Goal: Task Accomplishment & Management: Manage account settings

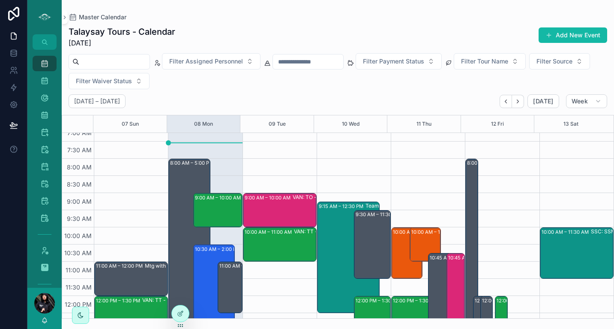
scroll to position [44, 0]
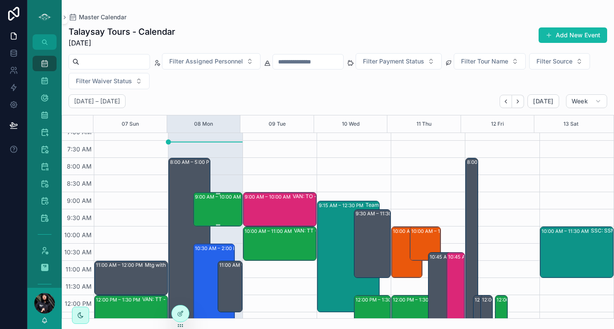
click at [208, 210] on div "9:00 AM – 10:00 AM SSC: TT - Early Bird Sunshine Coast (2) [PERSON_NAME], TW:PT…" at bounding box center [218, 209] width 47 height 33
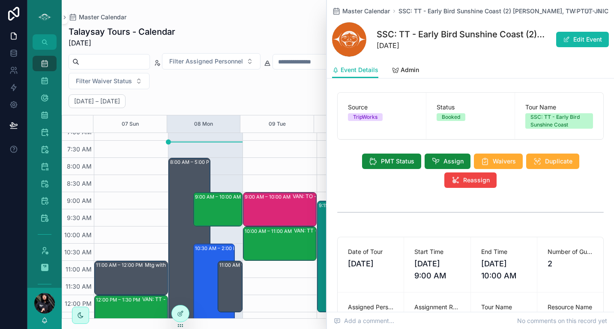
click at [597, 12] on icon "scrollable content" at bounding box center [598, 10] width 3 height 3
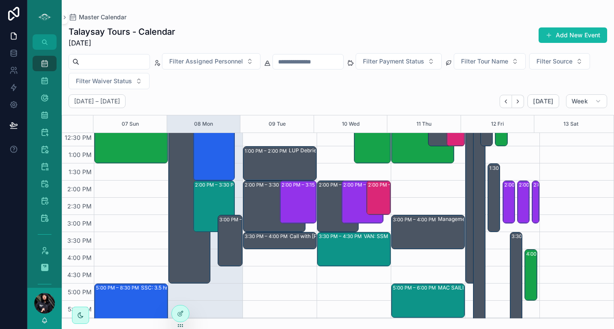
scroll to position [214, 0]
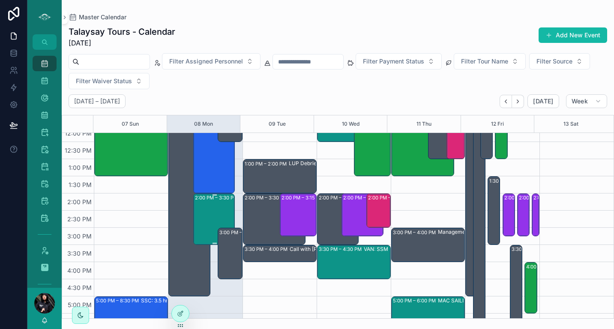
click at [208, 206] on div "2:00 PM – 3:30 PM Dentist - cement and prep" at bounding box center [214, 219] width 39 height 50
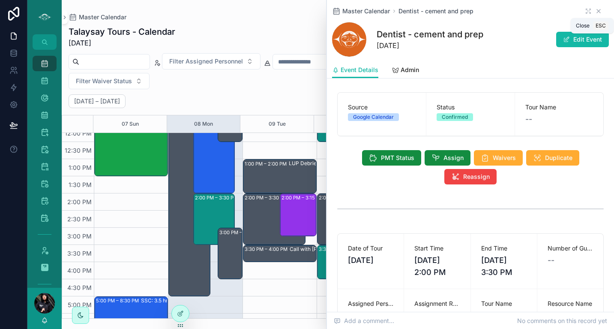
click at [596, 12] on icon "scrollable content" at bounding box center [599, 11] width 7 height 7
